Goal: Task Accomplishment & Management: Use online tool/utility

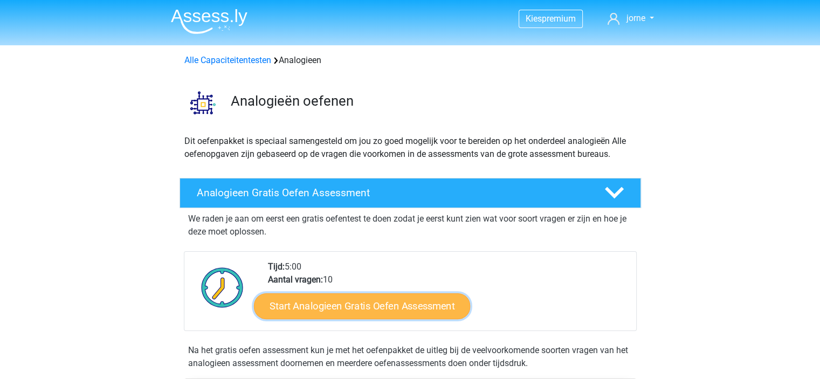
click at [370, 309] on link "Start Analogieen Gratis Oefen Assessment" at bounding box center [362, 306] width 216 height 26
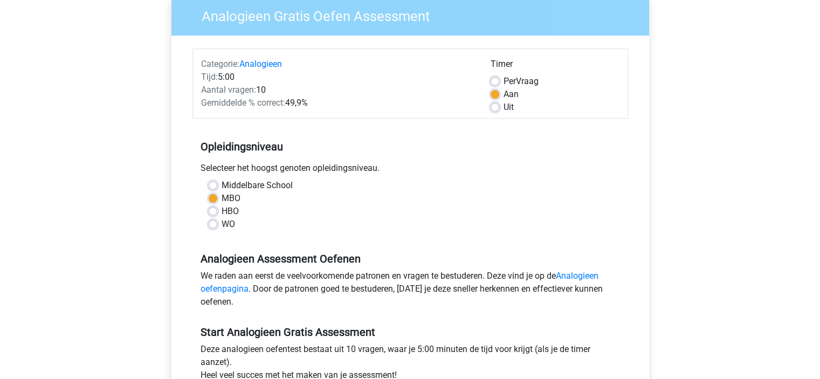
scroll to position [327, 0]
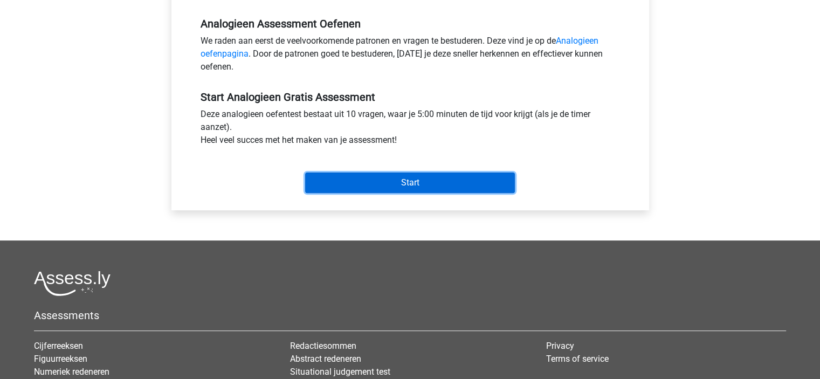
click at [421, 181] on input "Start" at bounding box center [410, 183] width 210 height 20
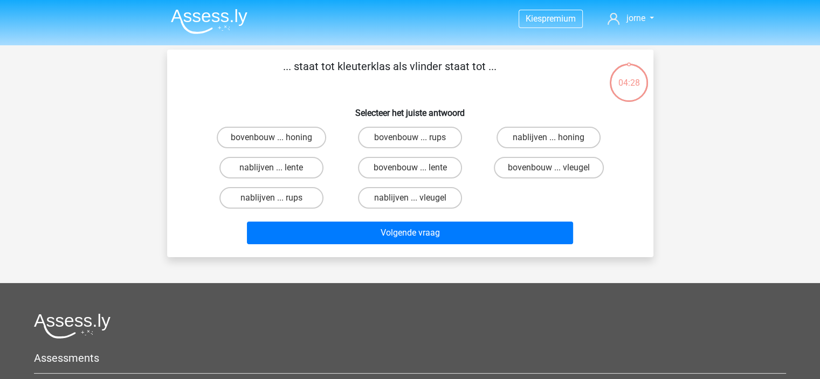
click at [551, 168] on input "bovenbouw ... vleugel" at bounding box center [552, 171] width 7 height 7
radio input "true"
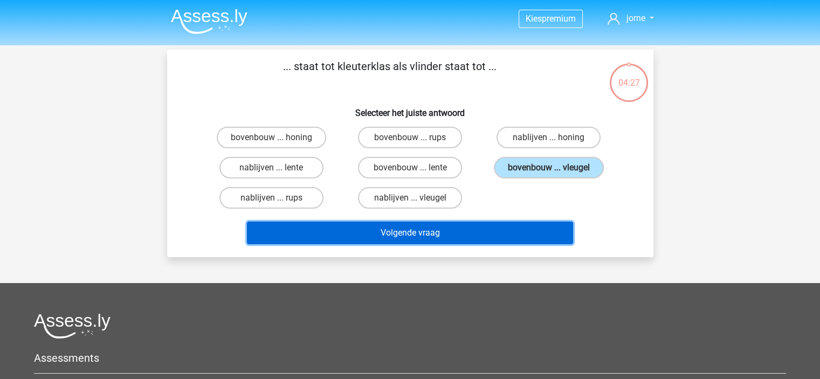
click at [481, 231] on button "Volgende vraag" at bounding box center [410, 233] width 326 height 23
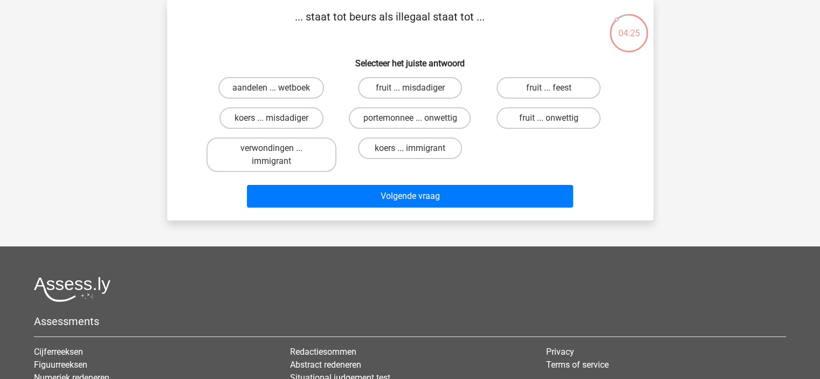
scroll to position [36, 0]
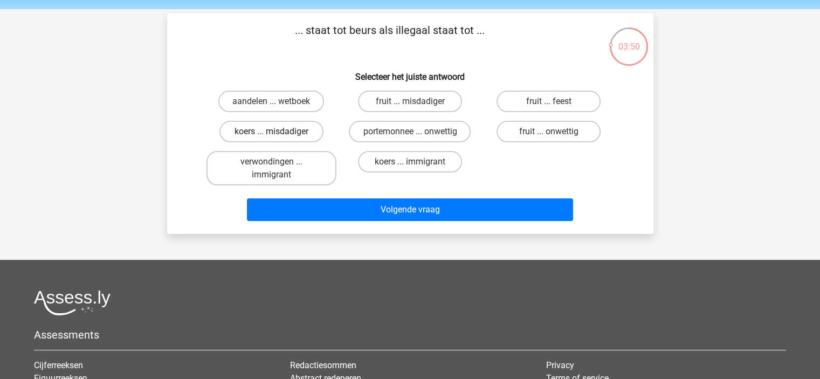
click at [270, 122] on label "koers ... misdadiger" at bounding box center [272, 132] width 104 height 22
click at [271, 132] on input "koers ... misdadiger" at bounding box center [274, 135] width 7 height 7
radio input "true"
click at [357, 192] on div "Volgende vraag" at bounding box center [410, 208] width 452 height 36
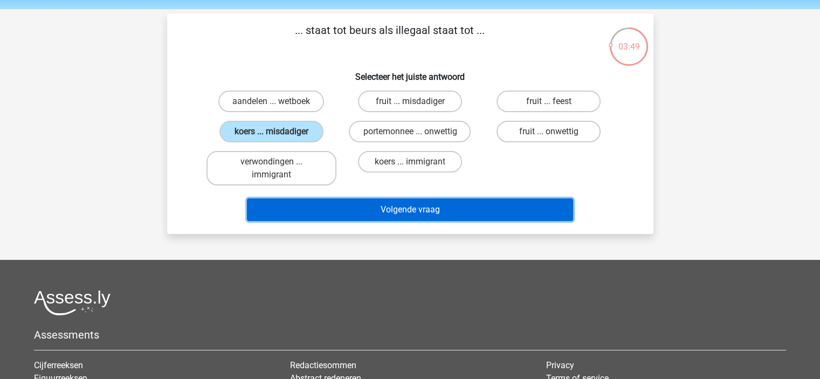
click at [374, 211] on button "Volgende vraag" at bounding box center [410, 210] width 326 height 23
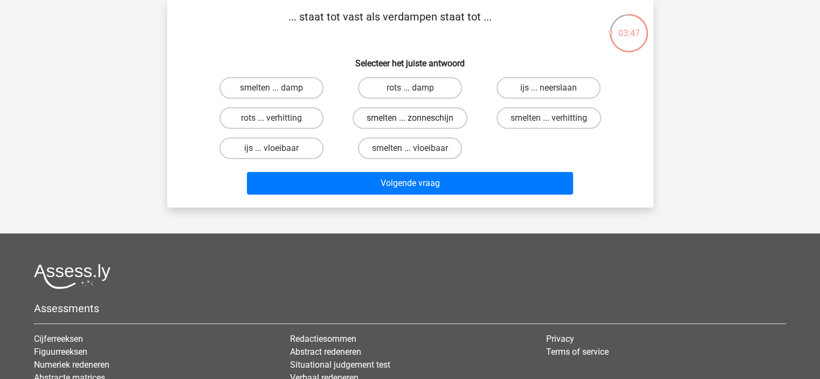
scroll to position [18, 0]
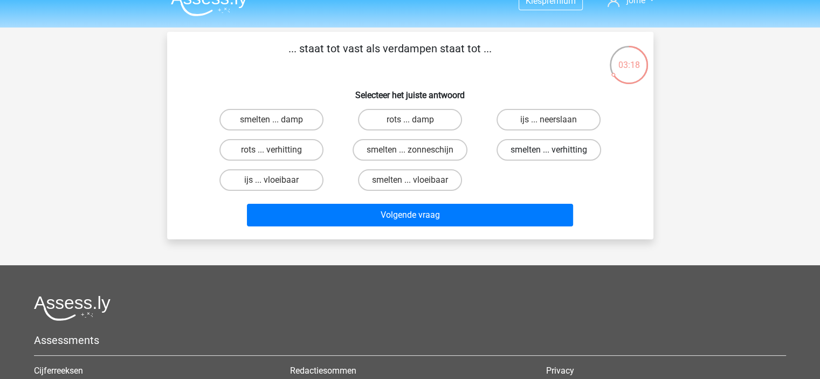
click at [545, 151] on label "smelten ... verhitting" at bounding box center [549, 150] width 105 height 22
click at [549, 151] on input "smelten ... verhitting" at bounding box center [552, 153] width 7 height 7
radio input "true"
click at [308, 146] on label "rots ... verhitting" at bounding box center [272, 150] width 104 height 22
click at [278, 150] on input "rots ... verhitting" at bounding box center [274, 153] width 7 height 7
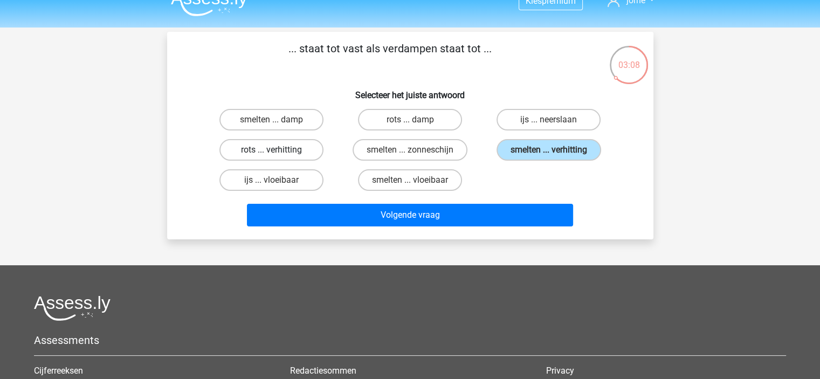
radio input "true"
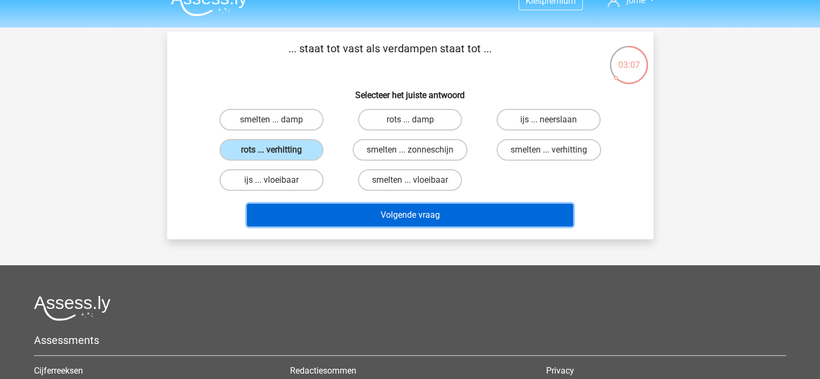
click at [337, 213] on button "Volgende vraag" at bounding box center [410, 215] width 326 height 23
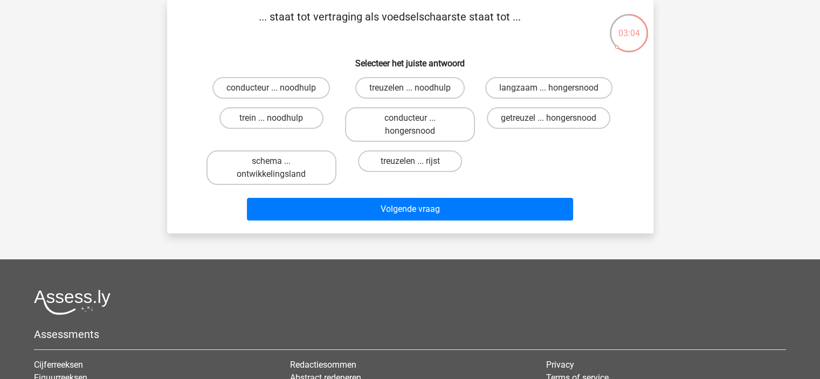
scroll to position [0, 0]
